Goal: Information Seeking & Learning: Learn about a topic

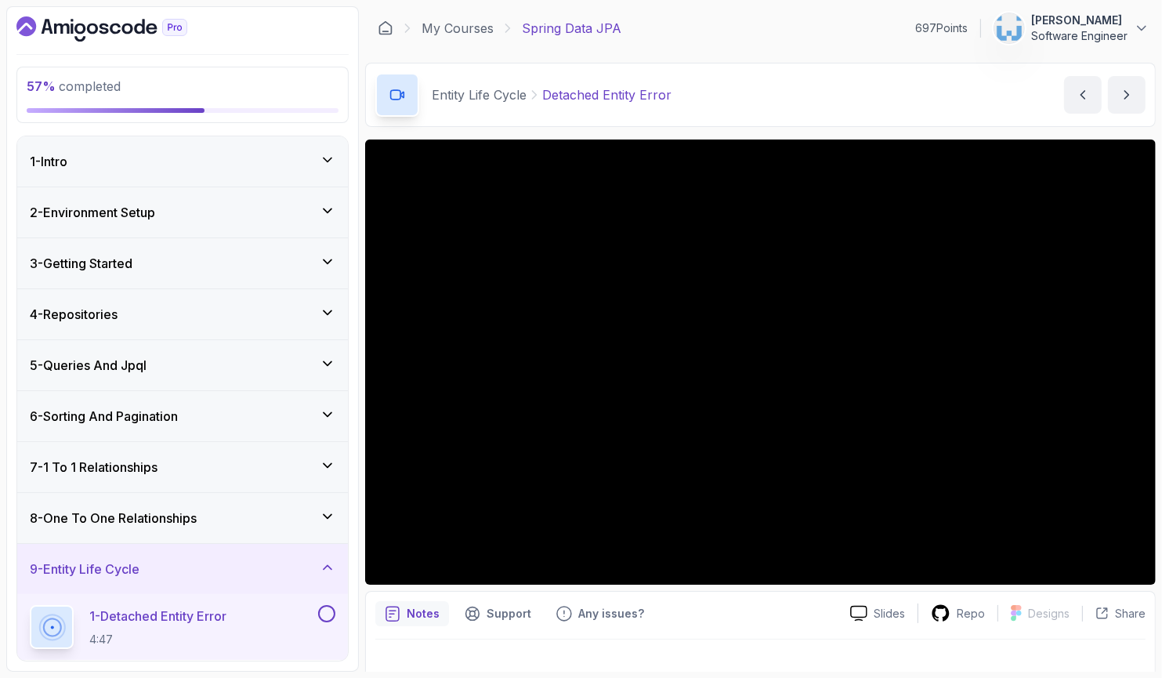
scroll to position [326, 0]
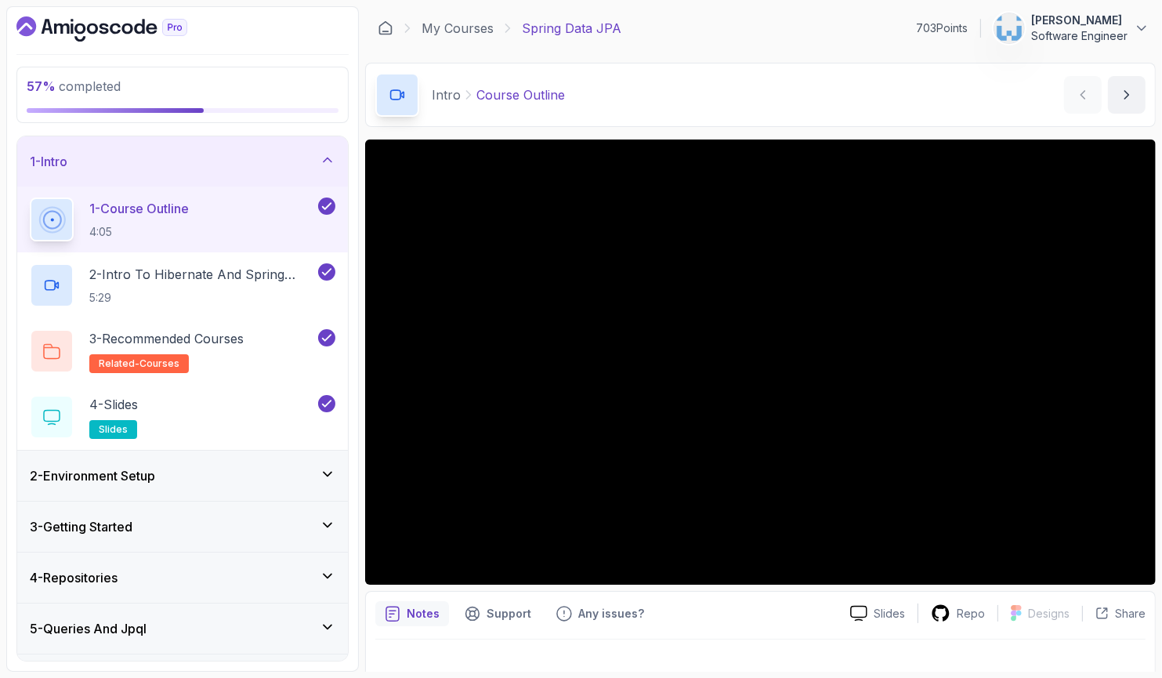
click at [324, 160] on icon at bounding box center [328, 160] width 16 height 16
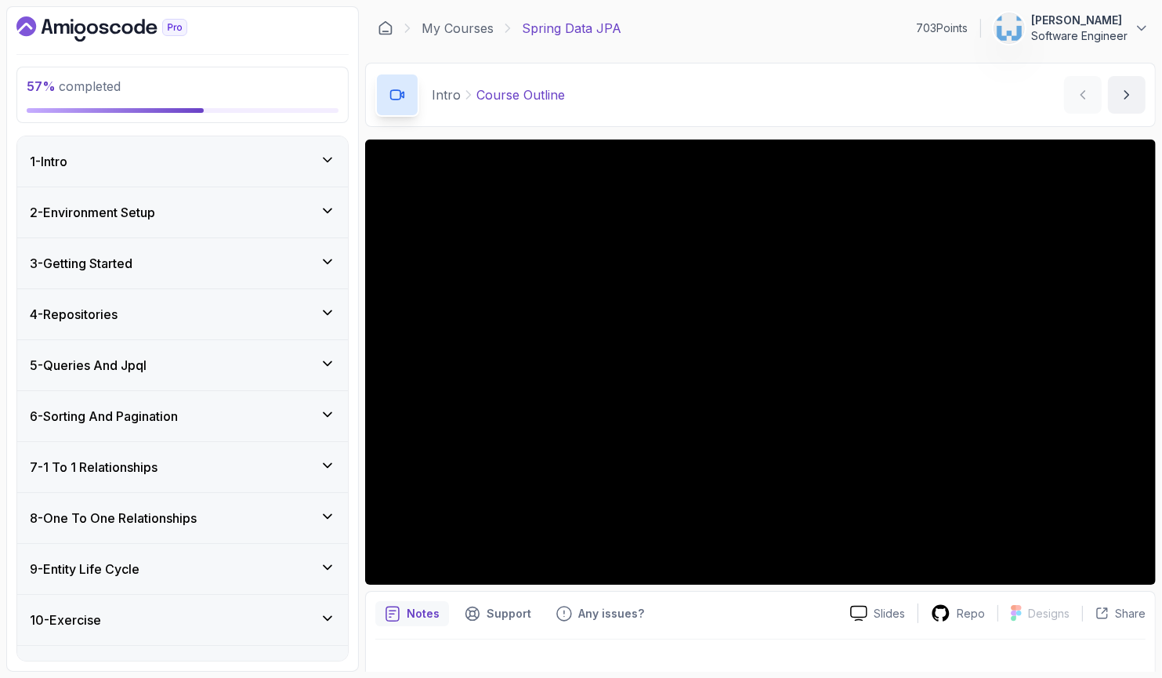
click at [338, 570] on div "9 - Entity Life Cycle" at bounding box center [182, 569] width 331 height 50
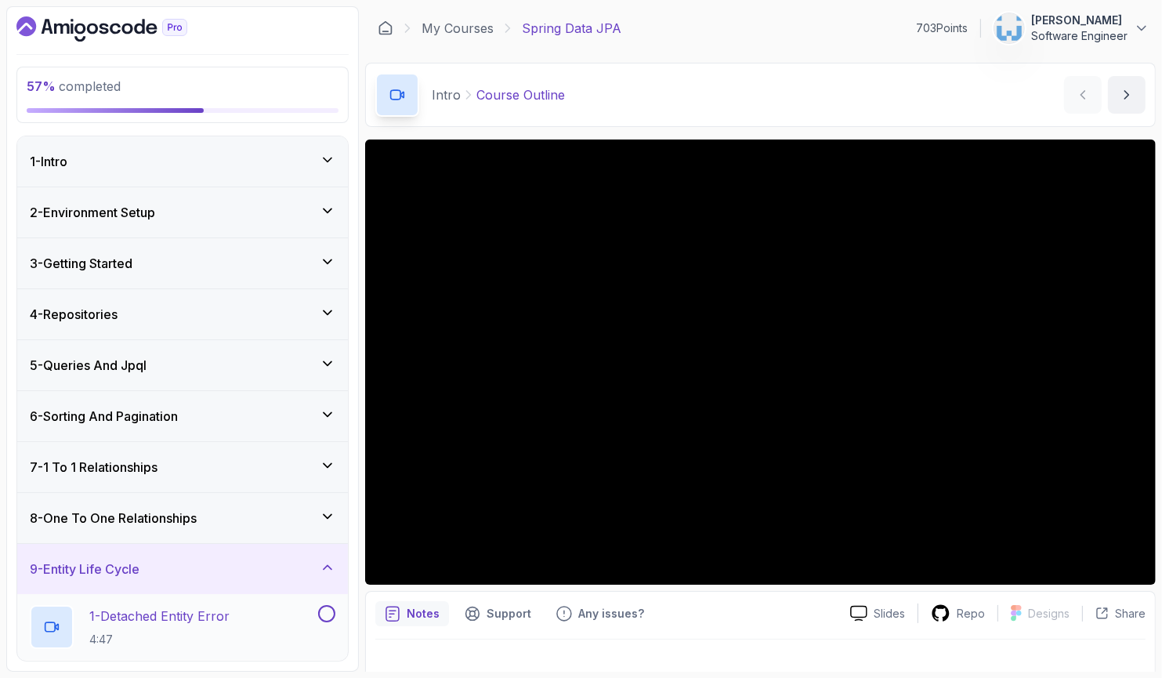
click at [250, 614] on div "1 - Detached Entity Error 4:47" at bounding box center [172, 627] width 285 height 44
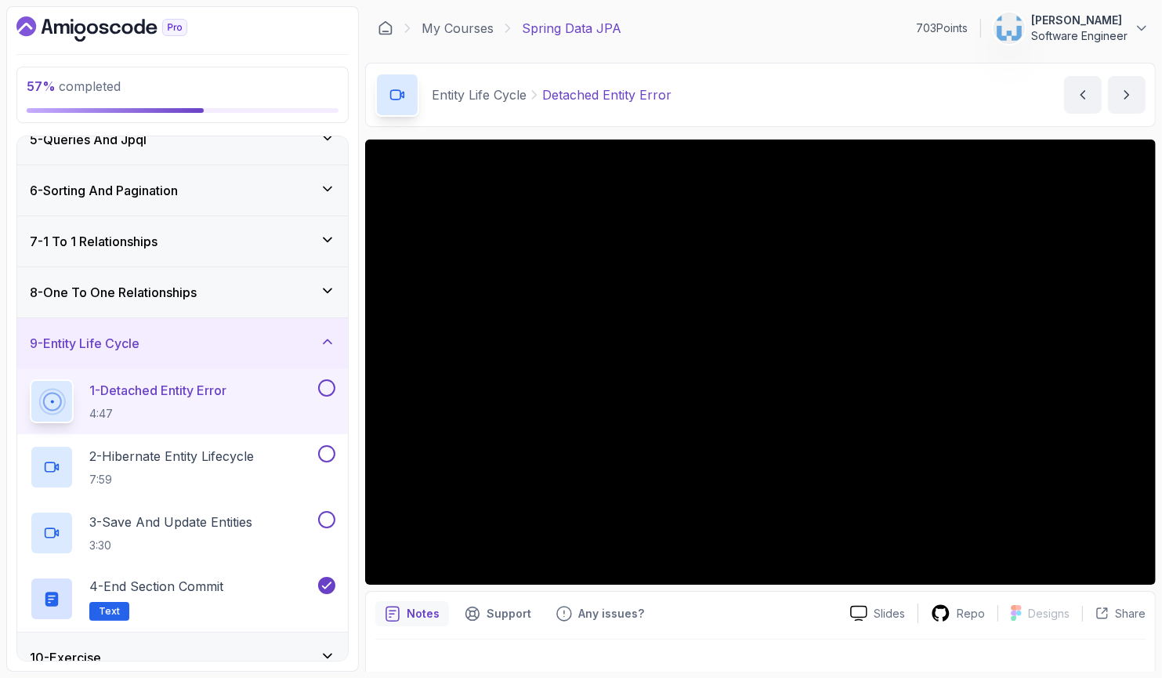
scroll to position [251, 0]
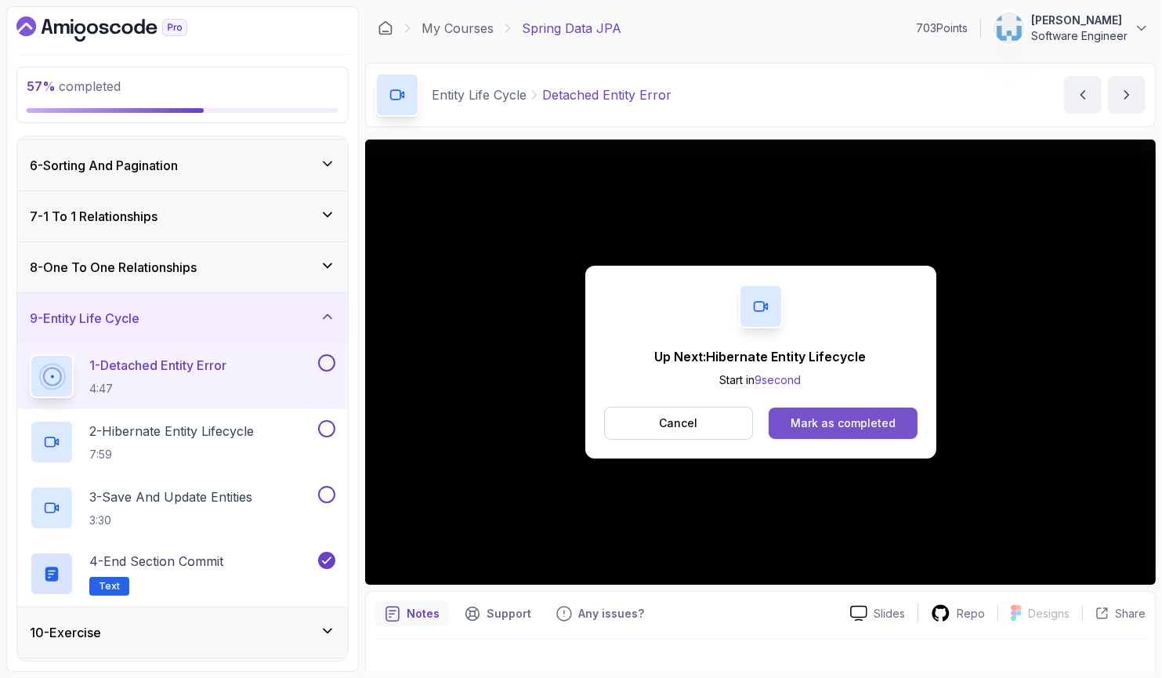
click at [820, 423] on div "Mark as completed" at bounding box center [843, 423] width 105 height 16
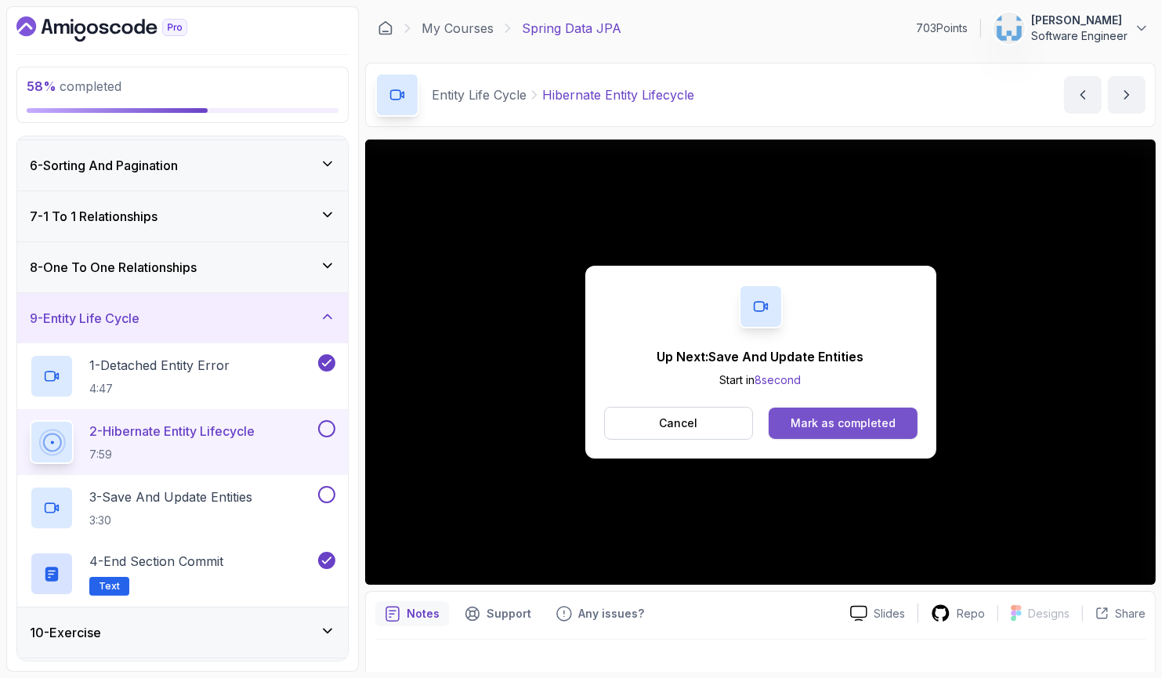
click at [818, 422] on div "Mark as completed" at bounding box center [843, 423] width 105 height 16
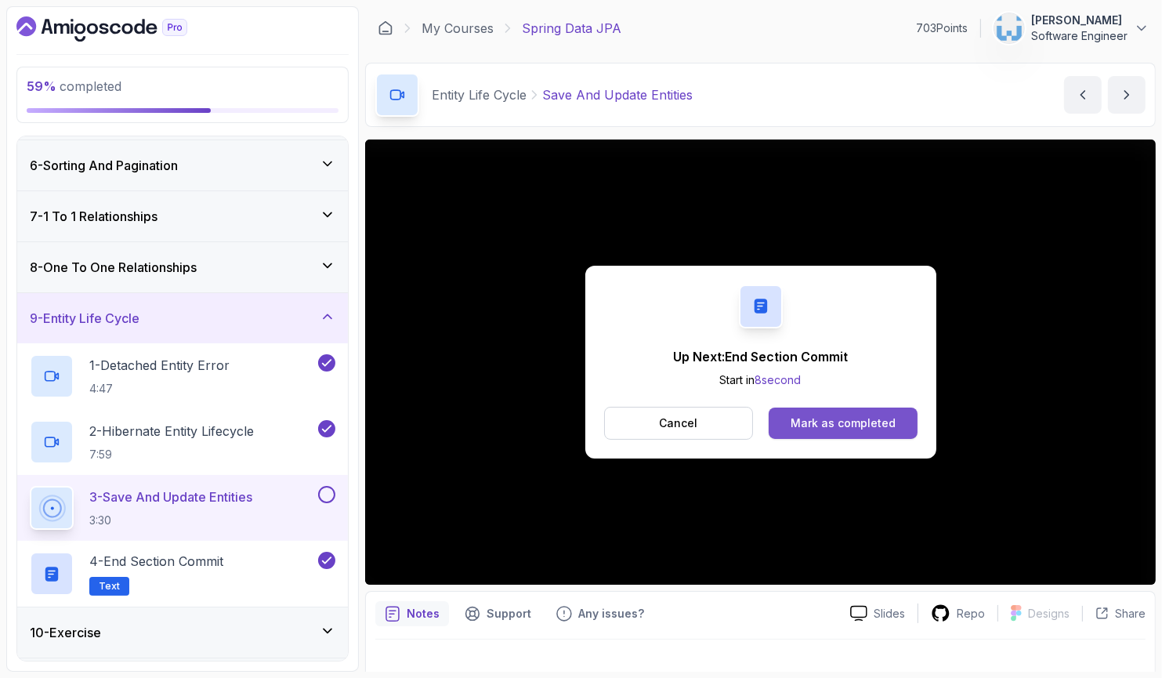
click at [806, 423] on div "Mark as completed" at bounding box center [843, 423] width 105 height 16
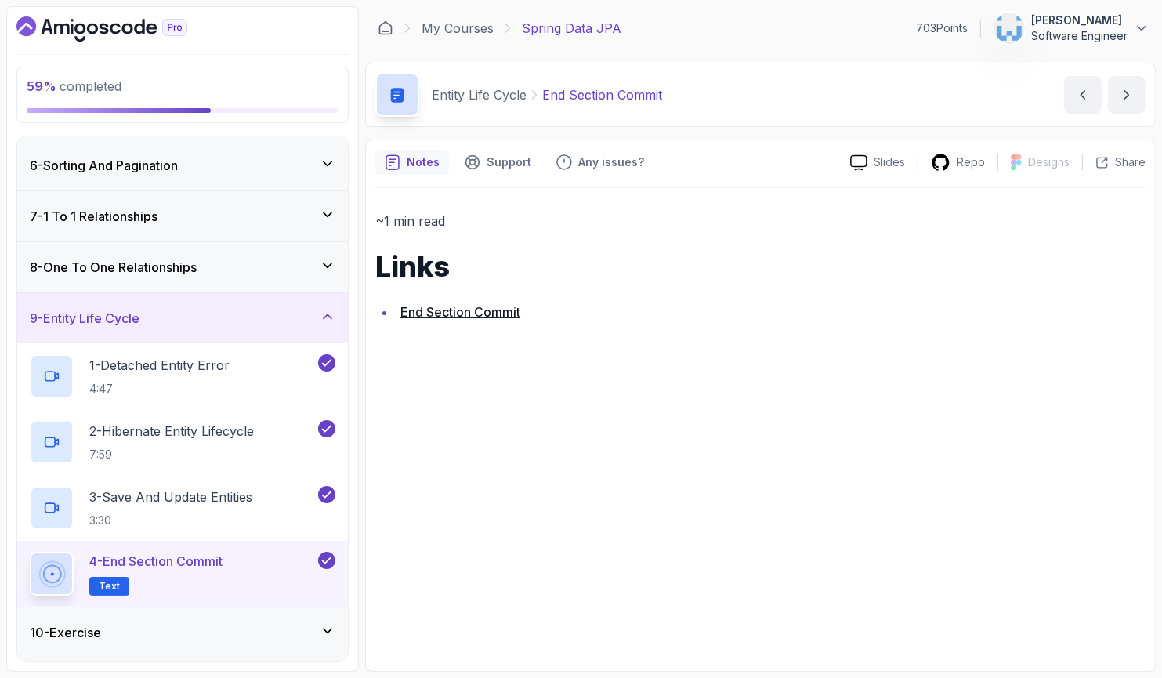
click at [329, 313] on icon at bounding box center [328, 317] width 16 height 16
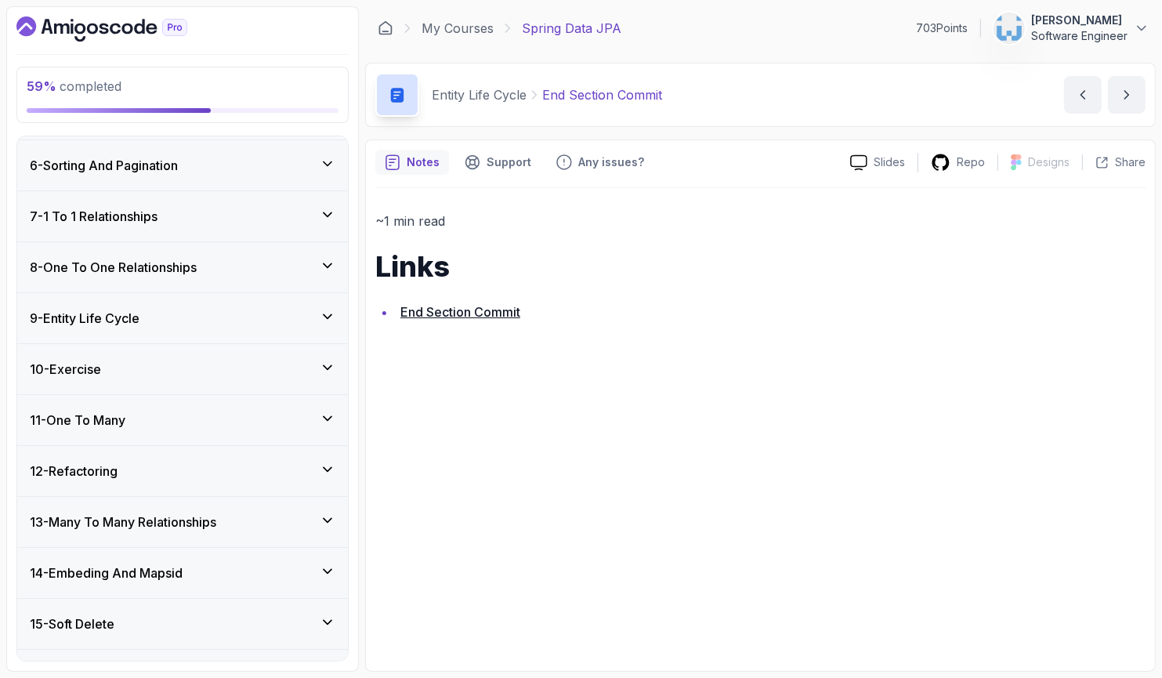
click at [289, 360] on div "10 - Exercise" at bounding box center [183, 369] width 306 height 19
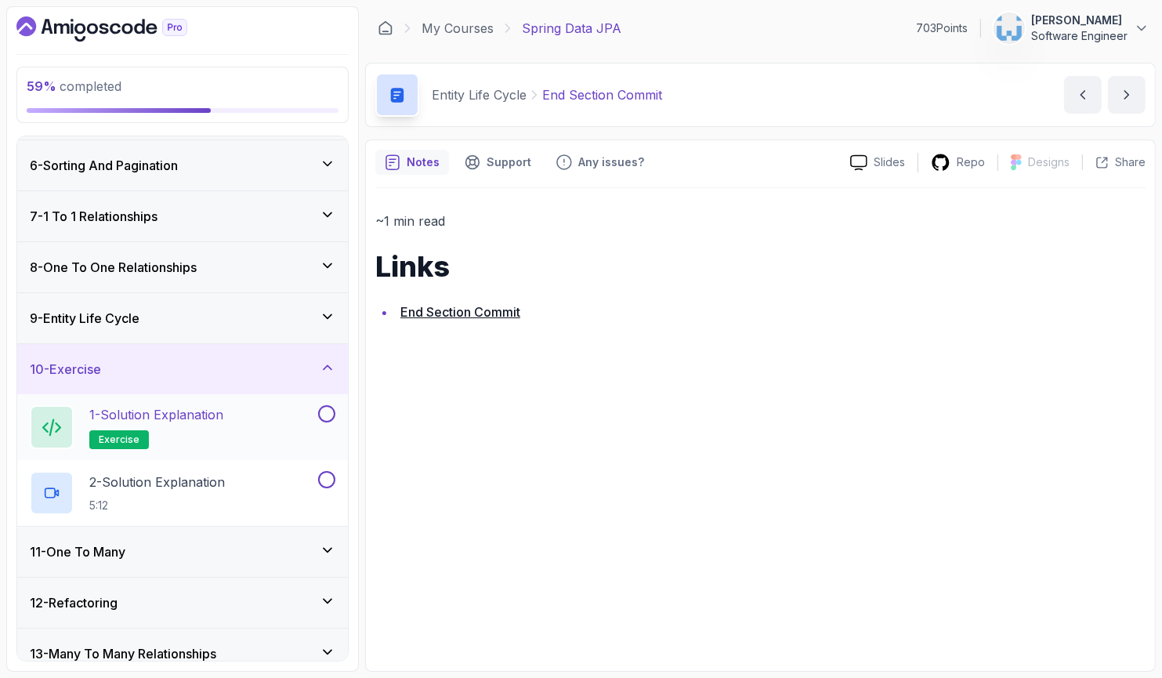
click at [286, 402] on div "1 - Solution Explanation exercise" at bounding box center [182, 427] width 331 height 66
click at [280, 420] on div "1 - Solution Explanation exercise" at bounding box center [172, 427] width 285 height 44
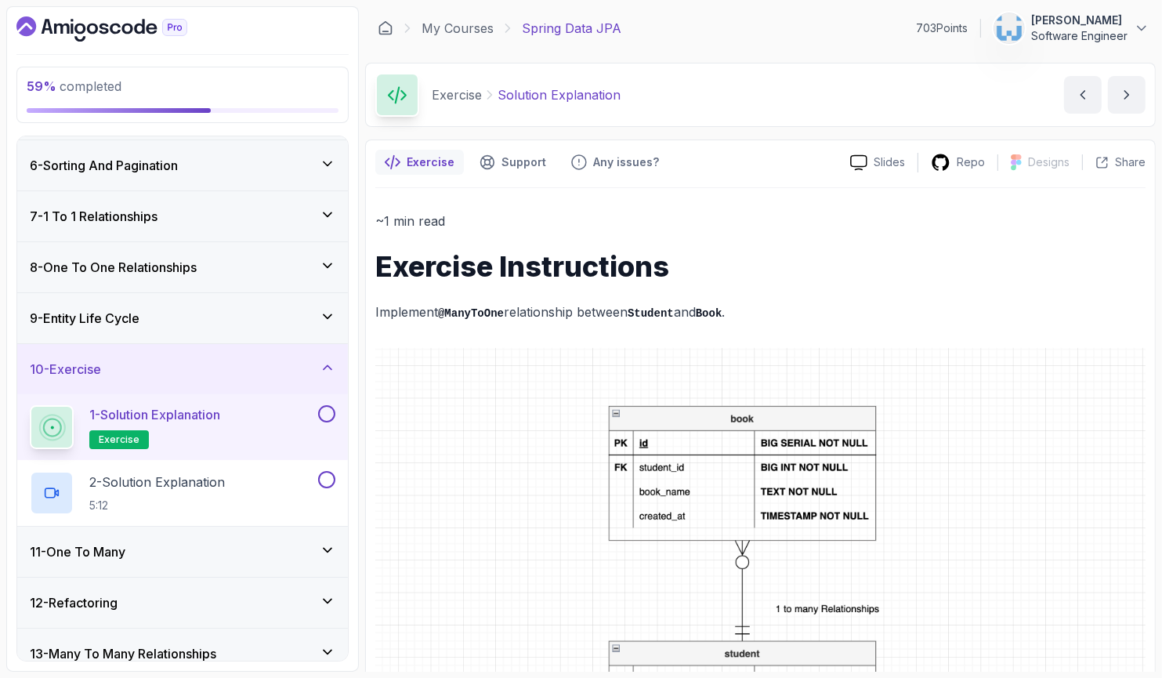
click at [770, 274] on h1 "Exercise Instructions" at bounding box center [760, 266] width 770 height 31
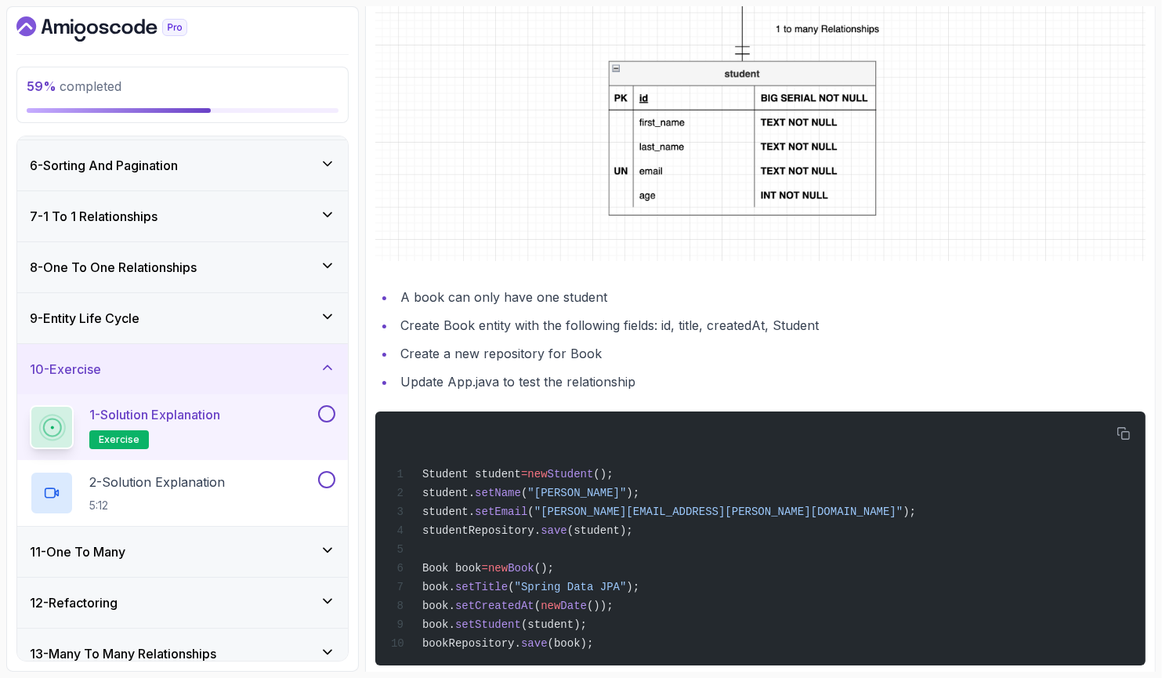
scroll to position [605, 0]
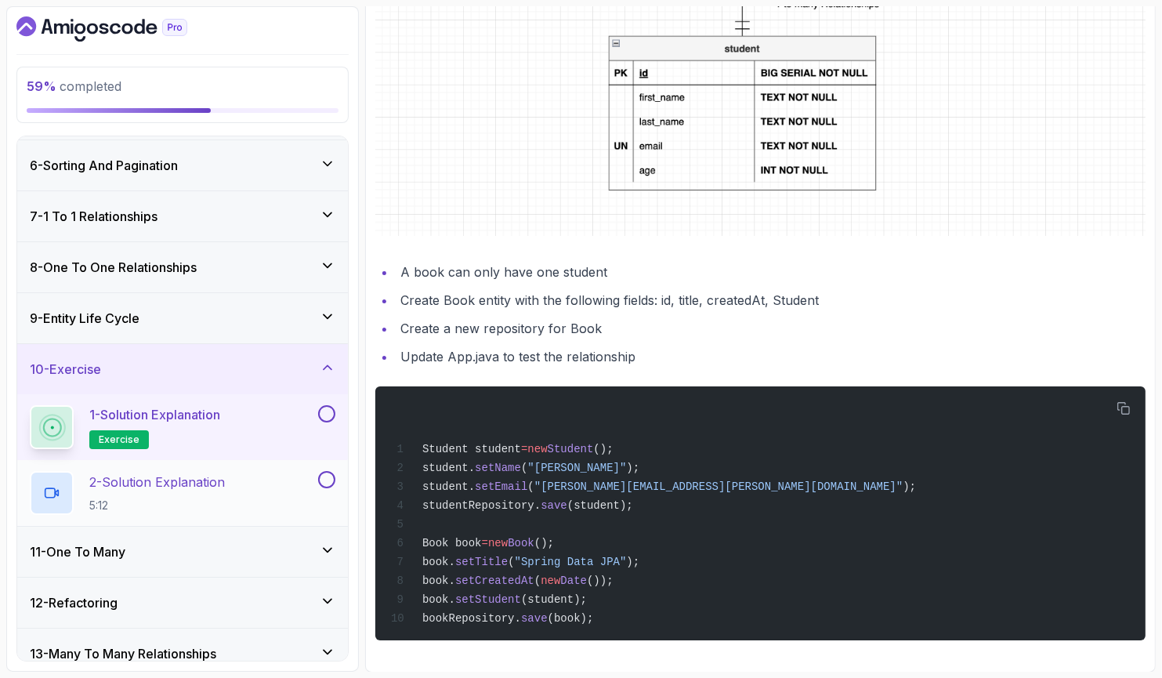
click at [266, 474] on div "2 - Solution Explanation 5:12" at bounding box center [172, 493] width 285 height 44
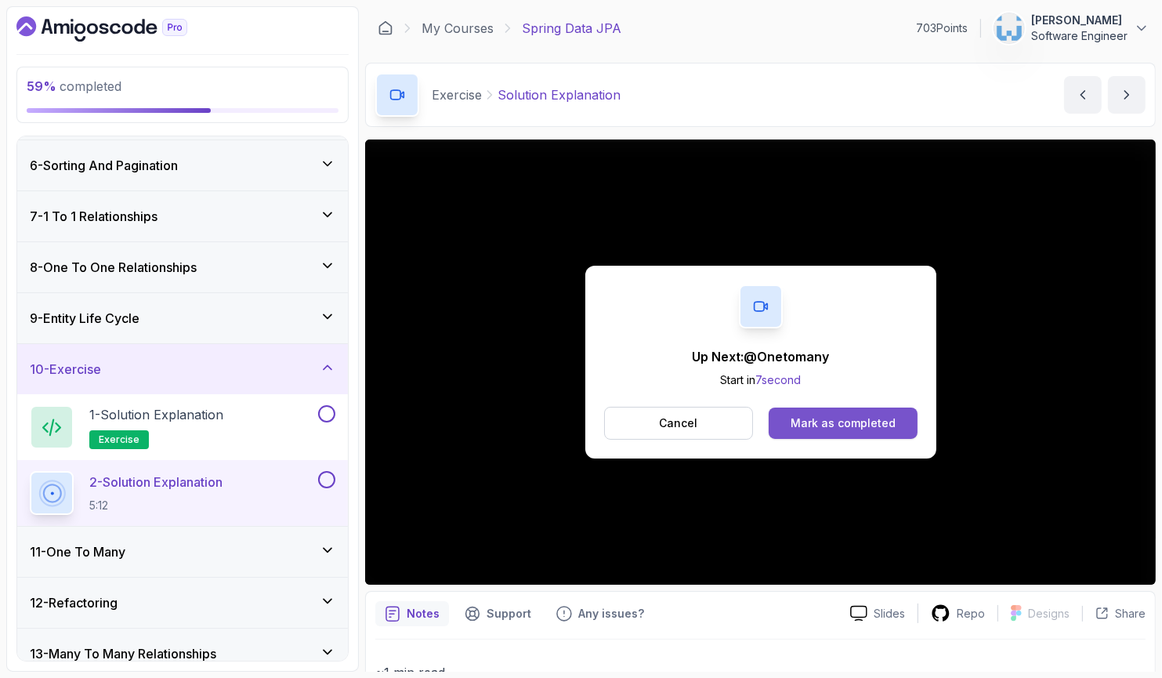
click at [850, 417] on div "Mark as completed" at bounding box center [843, 423] width 105 height 16
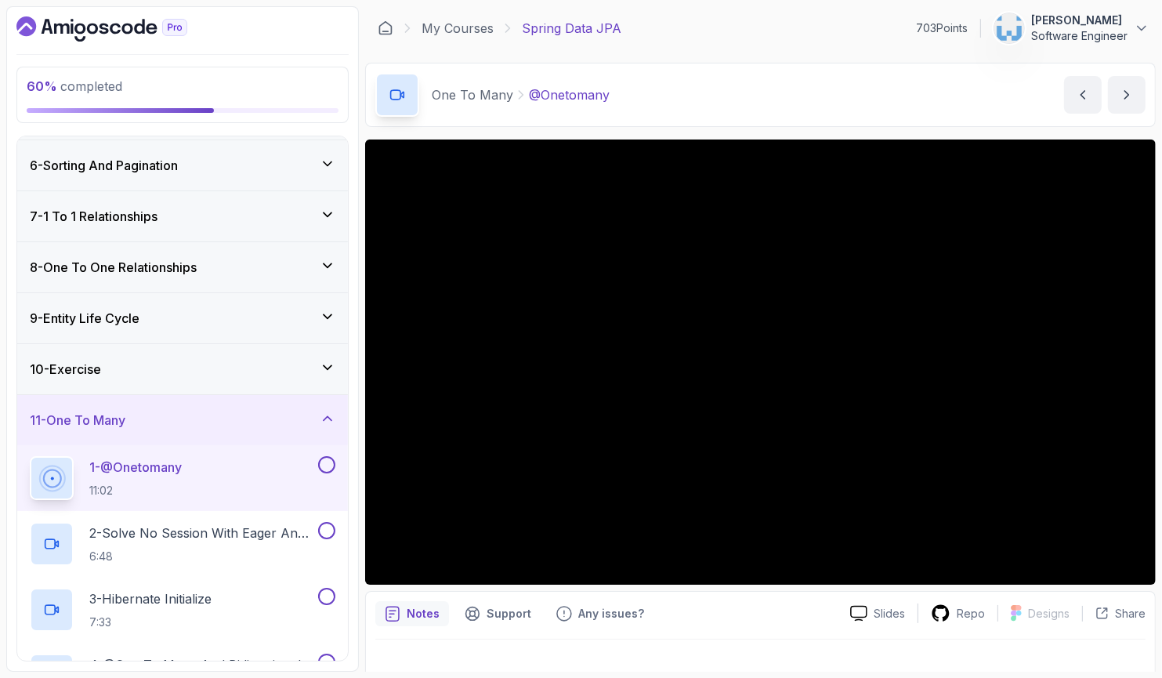
click at [328, 367] on icon at bounding box center [328, 368] width 8 height 4
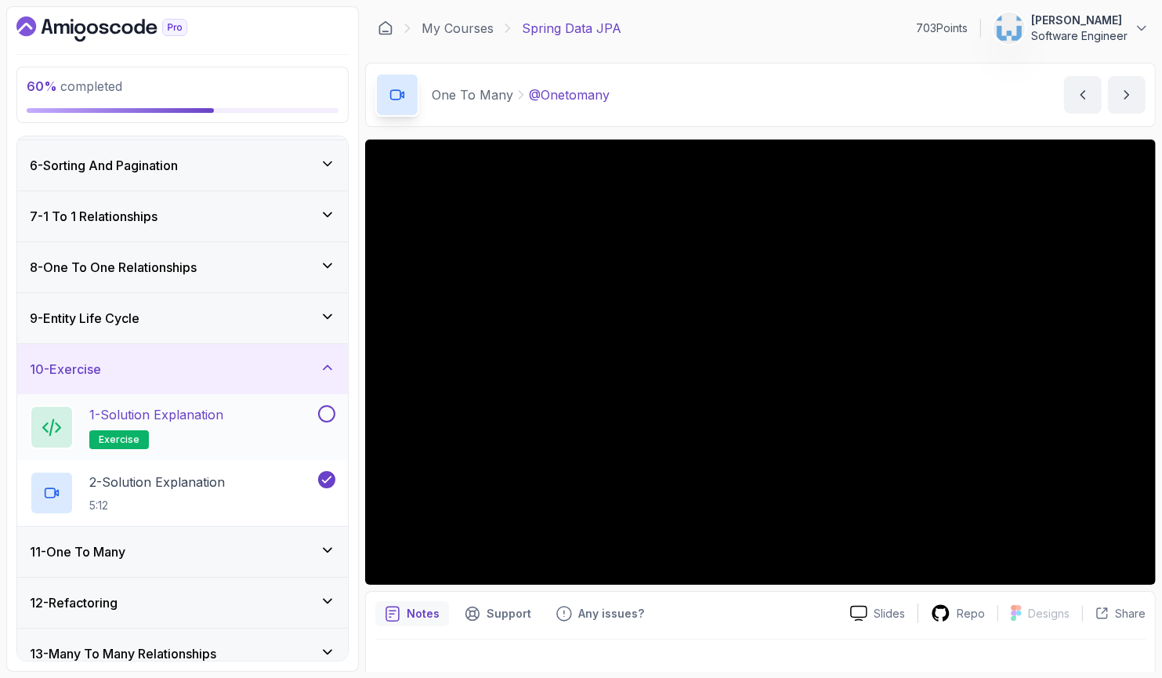
click at [325, 412] on button at bounding box center [326, 413] width 17 height 17
click at [331, 368] on icon at bounding box center [328, 368] width 16 height 16
